Goal: Transaction & Acquisition: Book appointment/travel/reservation

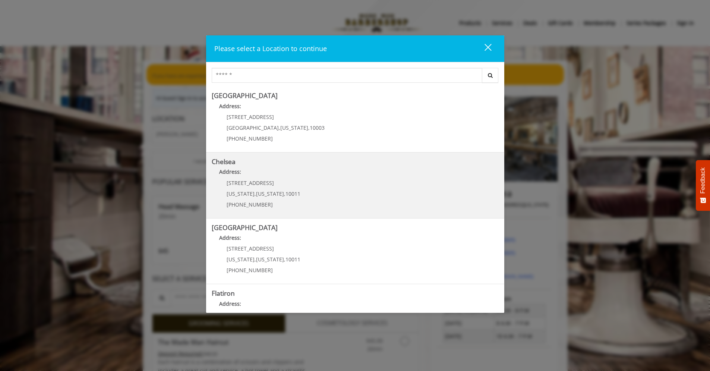
click at [252, 184] on span "[STREET_ADDRESS]" at bounding box center [250, 182] width 47 height 7
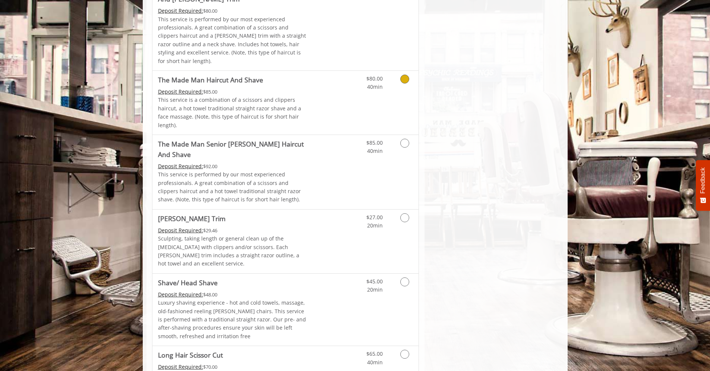
scroll to position [808, 0]
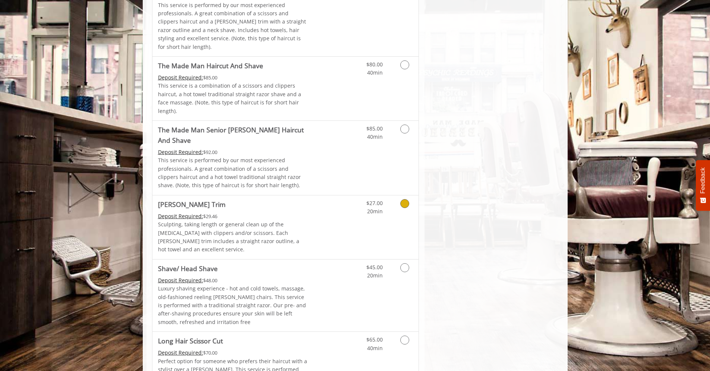
click at [406, 199] on icon "Grooming services" at bounding box center [404, 203] width 9 height 9
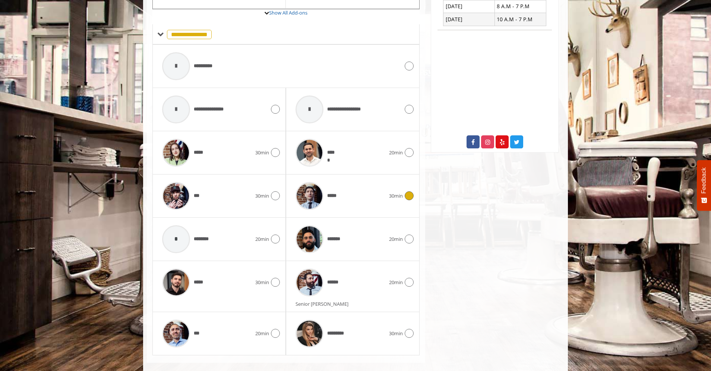
scroll to position [319, 0]
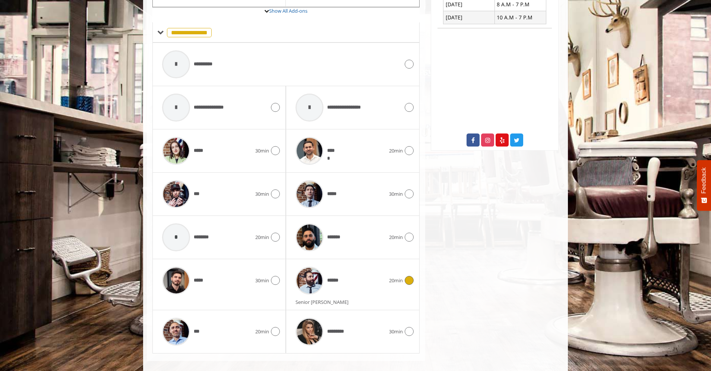
click at [409, 276] on icon at bounding box center [409, 280] width 9 height 9
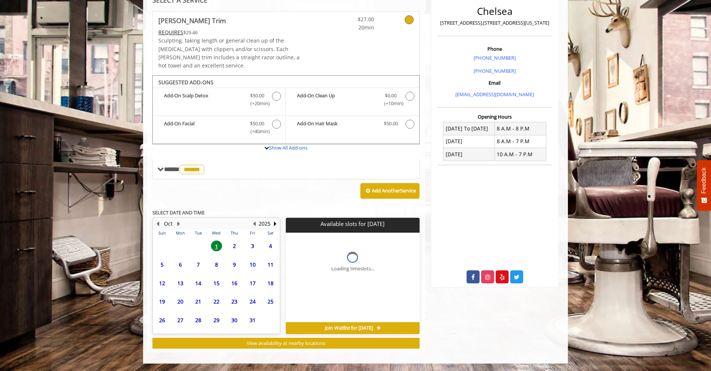
scroll to position [173, 0]
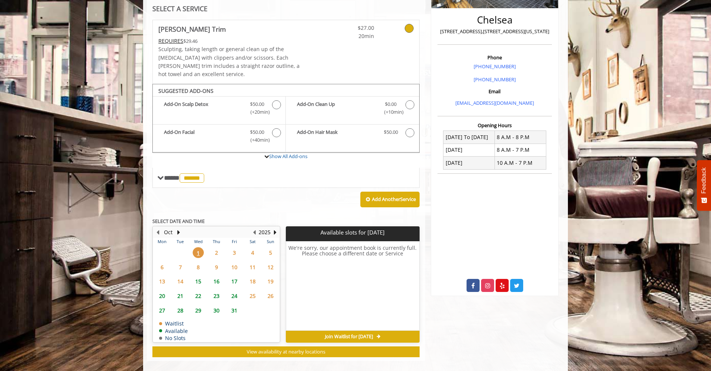
click at [252, 262] on span "11" at bounding box center [252, 267] width 11 height 11
click at [196, 276] on span "15" at bounding box center [198, 281] width 11 height 11
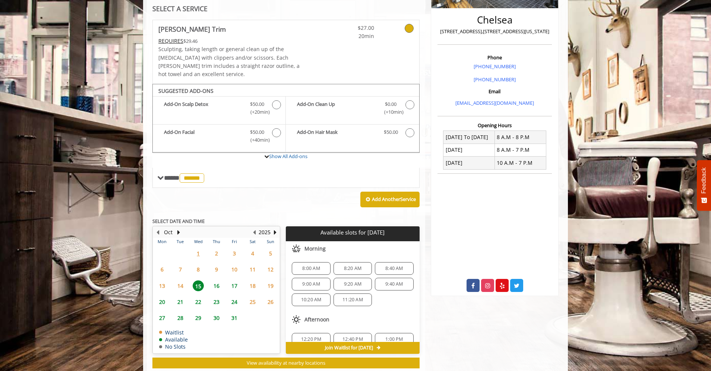
scroll to position [172, 0]
